Goal: Transaction & Acquisition: Download file/media

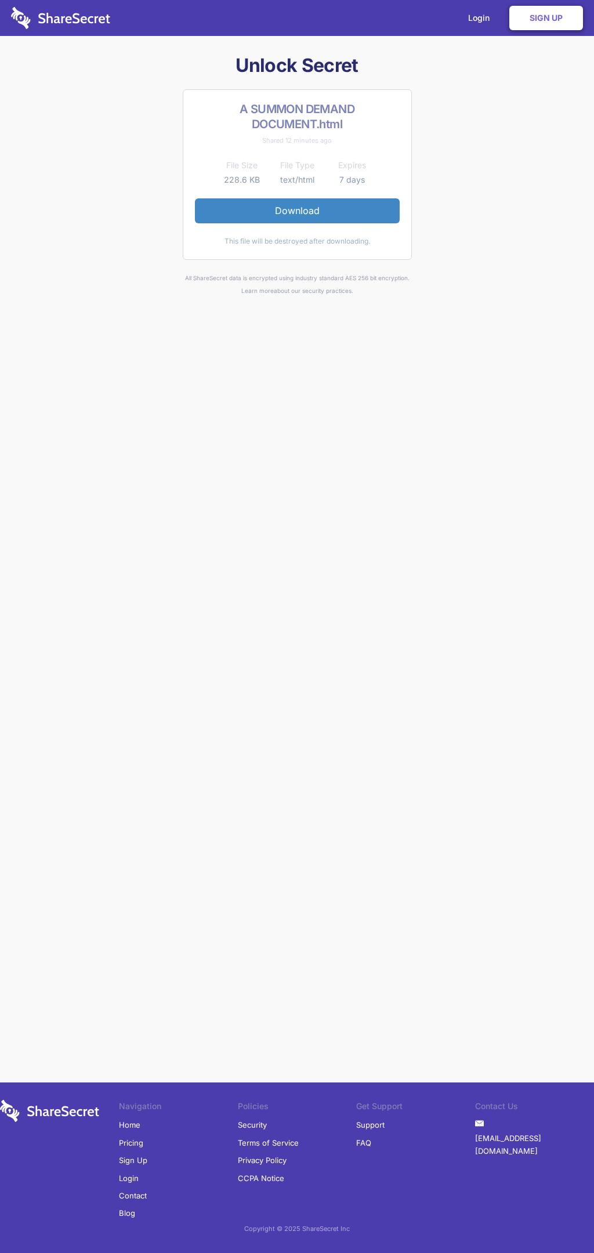
click at [297, 211] on link "Download" at bounding box center [297, 210] width 205 height 24
